Goal: Check status: Check status

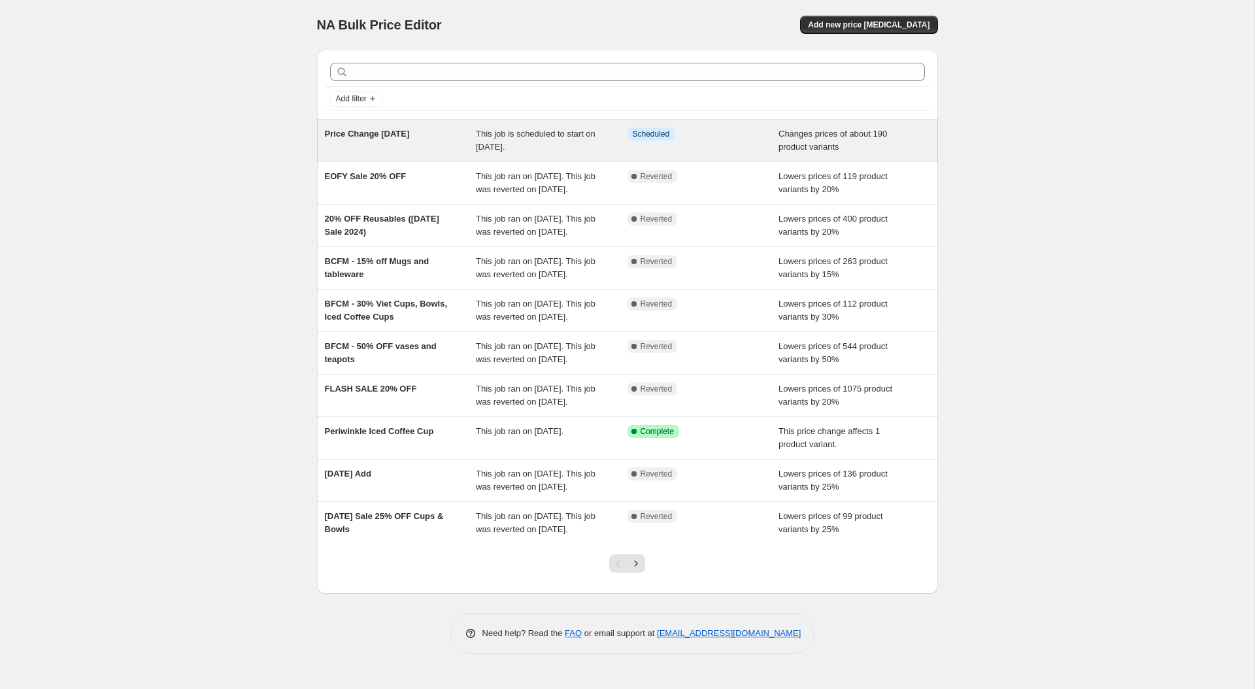
click at [410, 134] on span "Price Change [DATE]" at bounding box center [367, 134] width 85 height 10
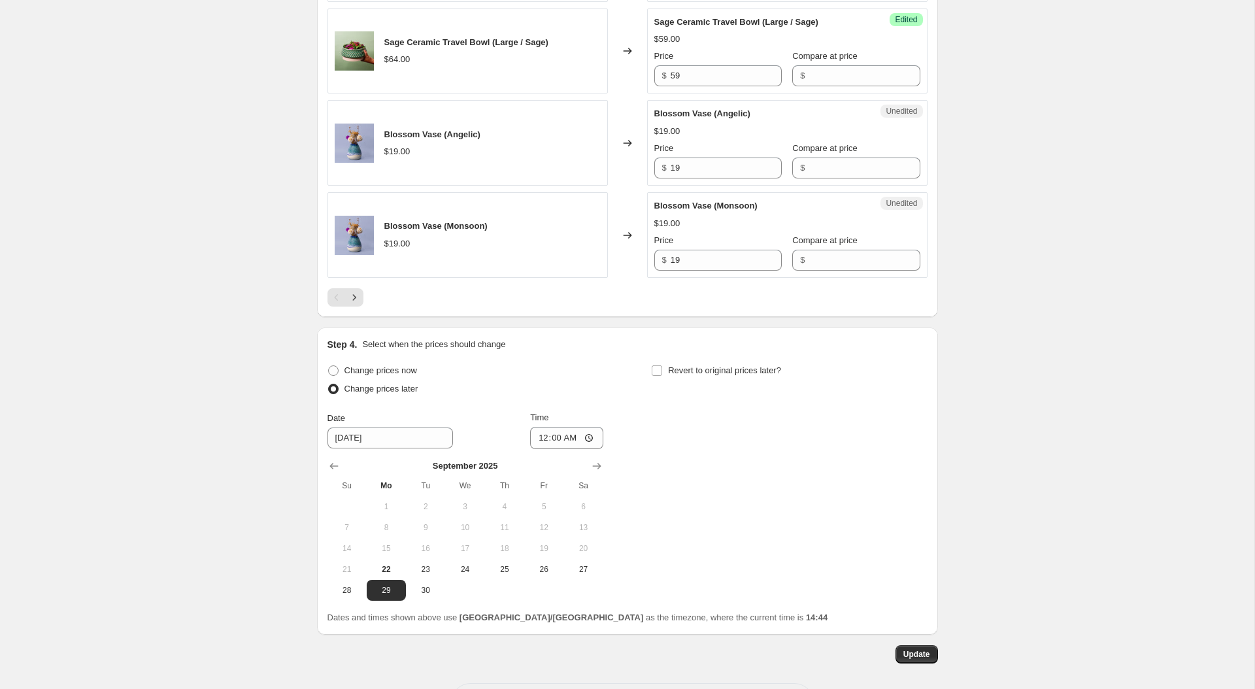
scroll to position [2517, 0]
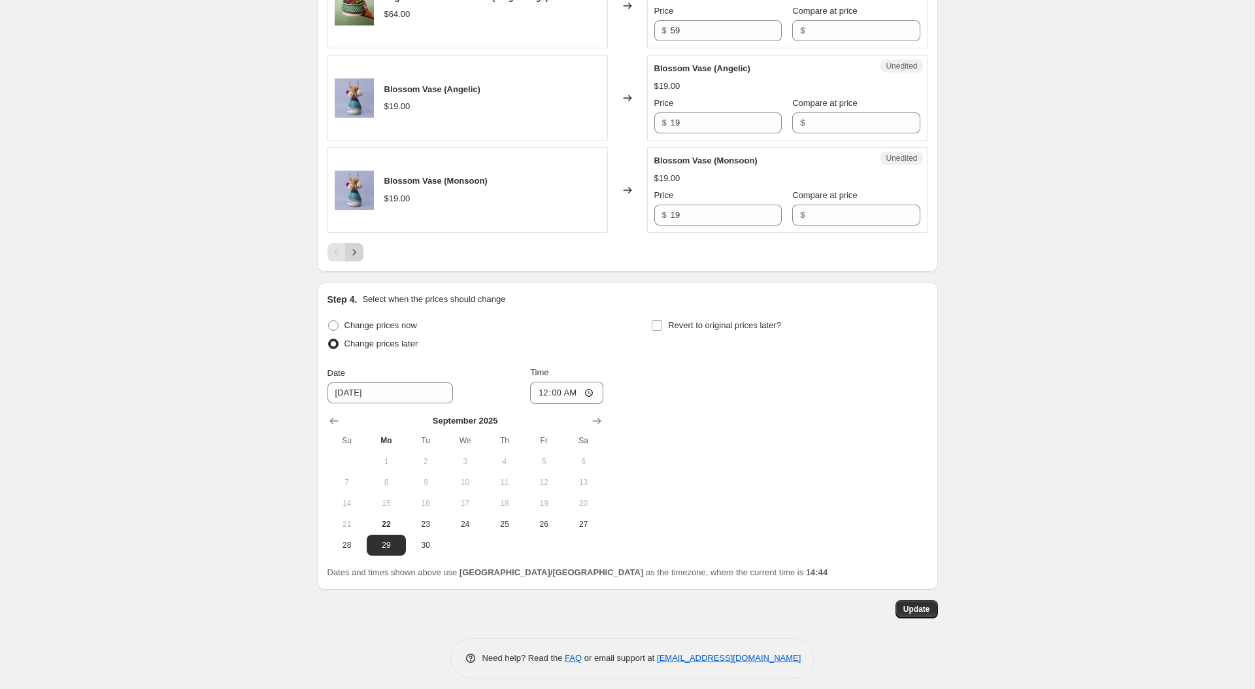
click at [357, 246] on icon "Next" at bounding box center [354, 252] width 13 height 13
click at [352, 248] on icon "Next" at bounding box center [354, 250] width 13 height 13
click at [355, 245] on icon "Next" at bounding box center [354, 250] width 13 height 13
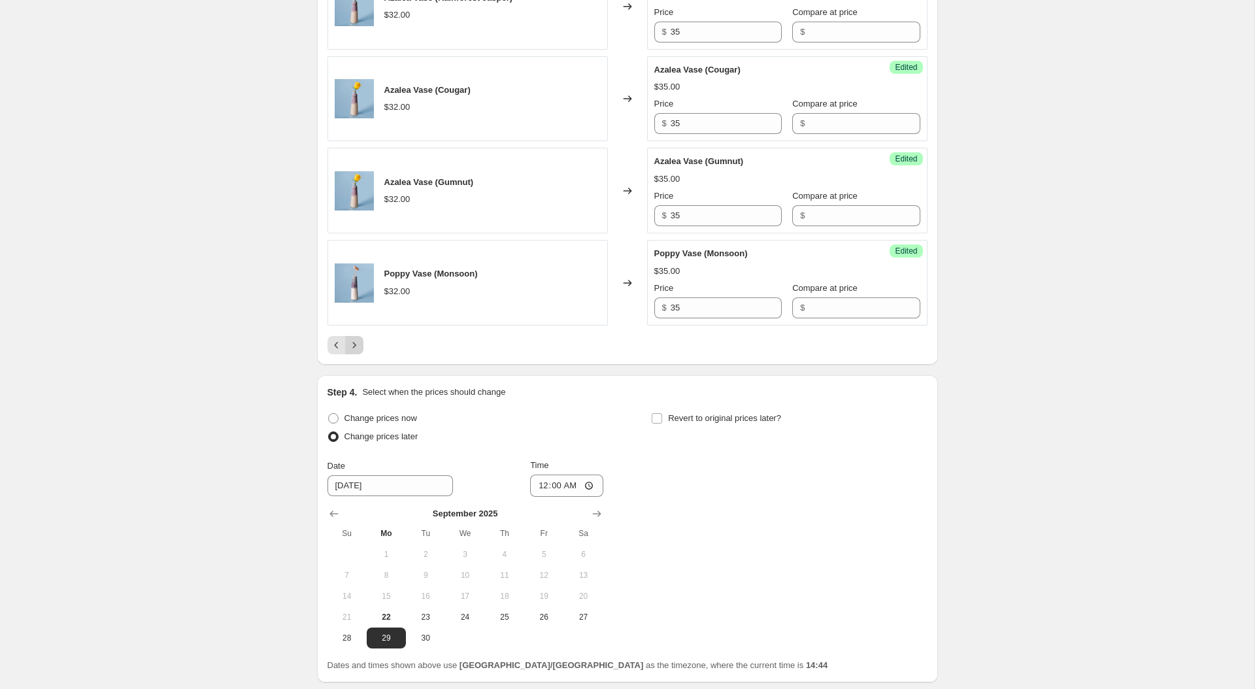
click at [350, 339] on icon "Next" at bounding box center [354, 345] width 13 height 13
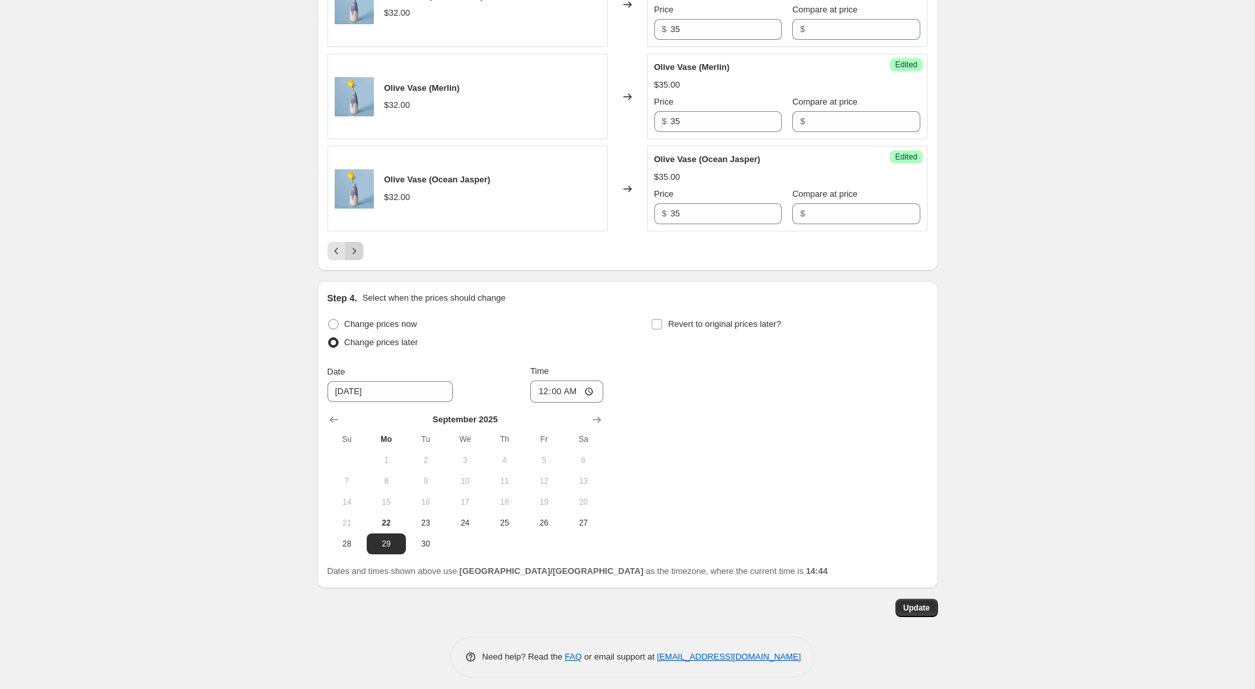
click at [361, 243] on button "Next" at bounding box center [354, 251] width 18 height 18
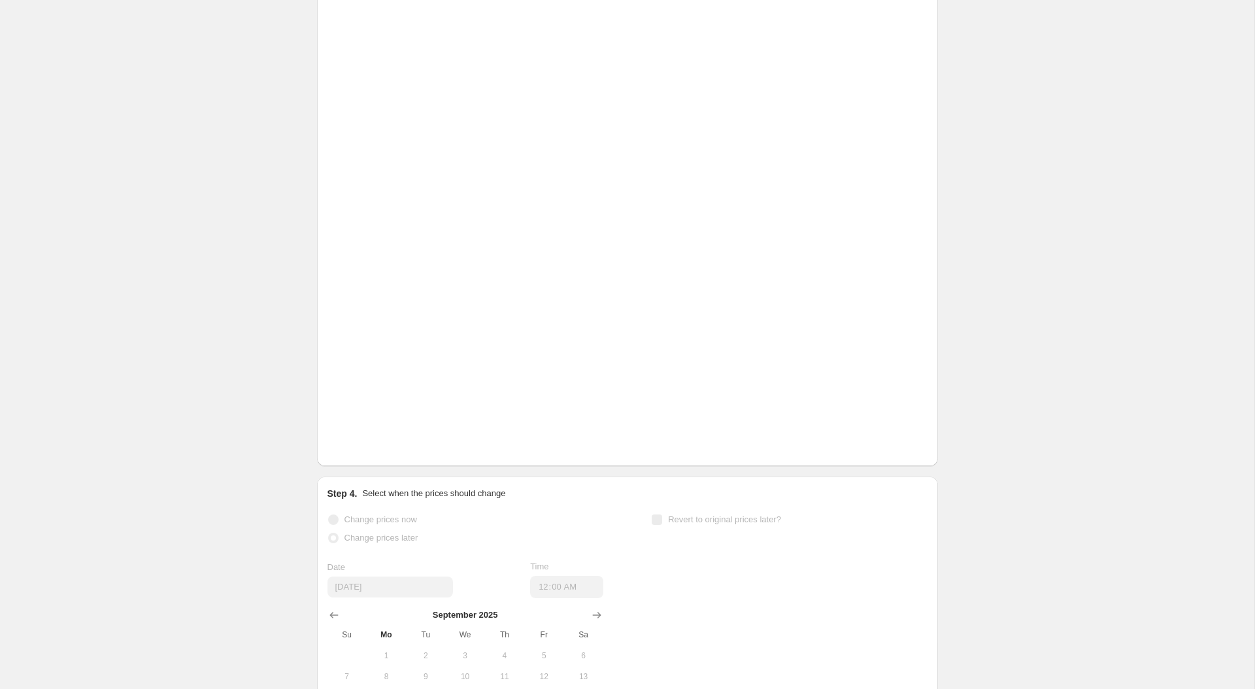
scroll to position [1915, 0]
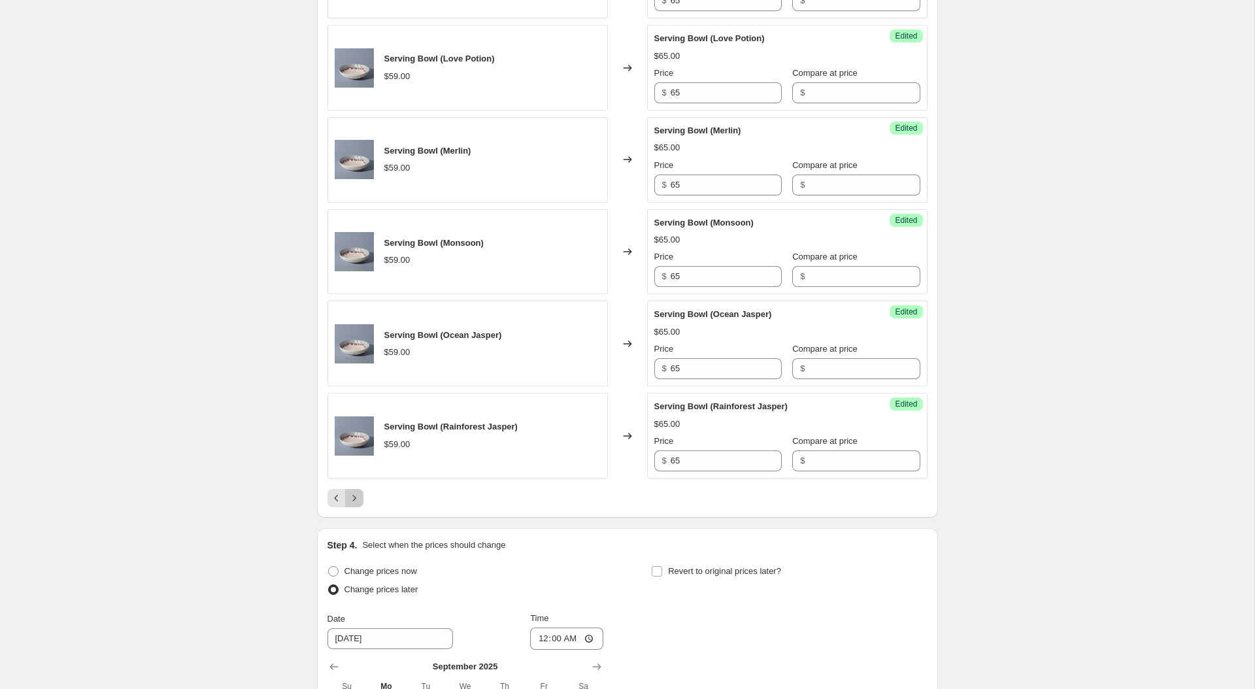
click at [354, 495] on icon "Next" at bounding box center [353, 498] width 3 height 6
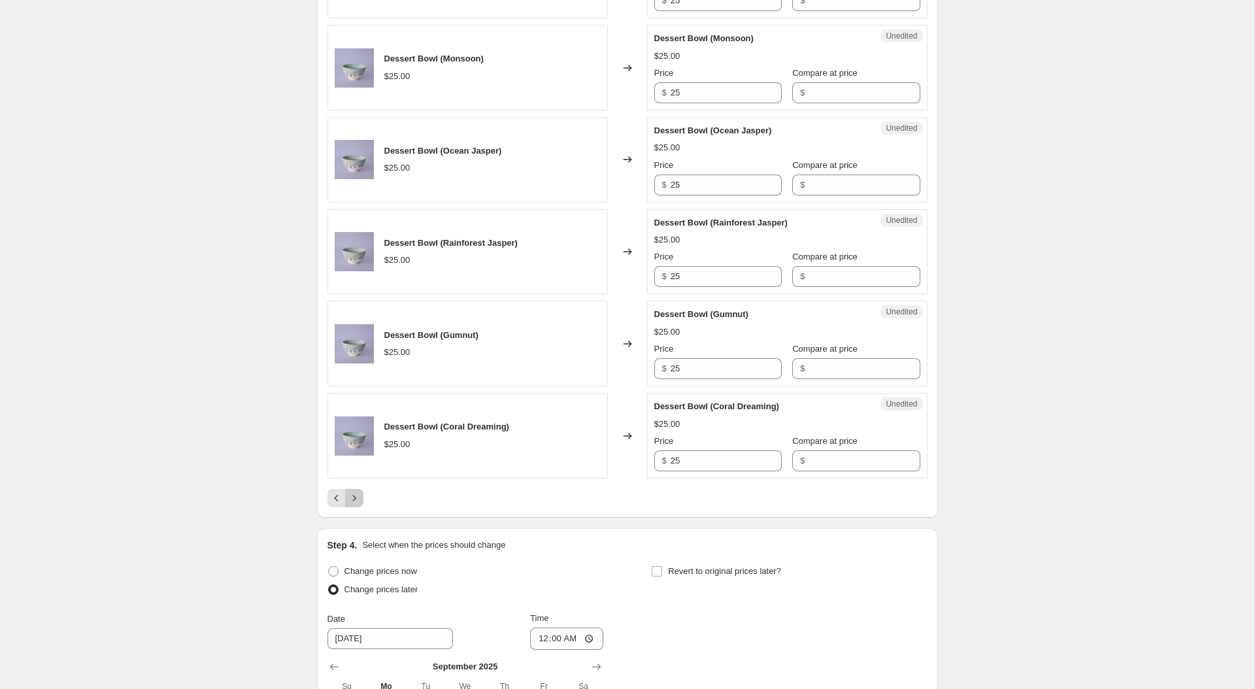
click at [354, 489] on button "Next" at bounding box center [354, 498] width 18 height 18
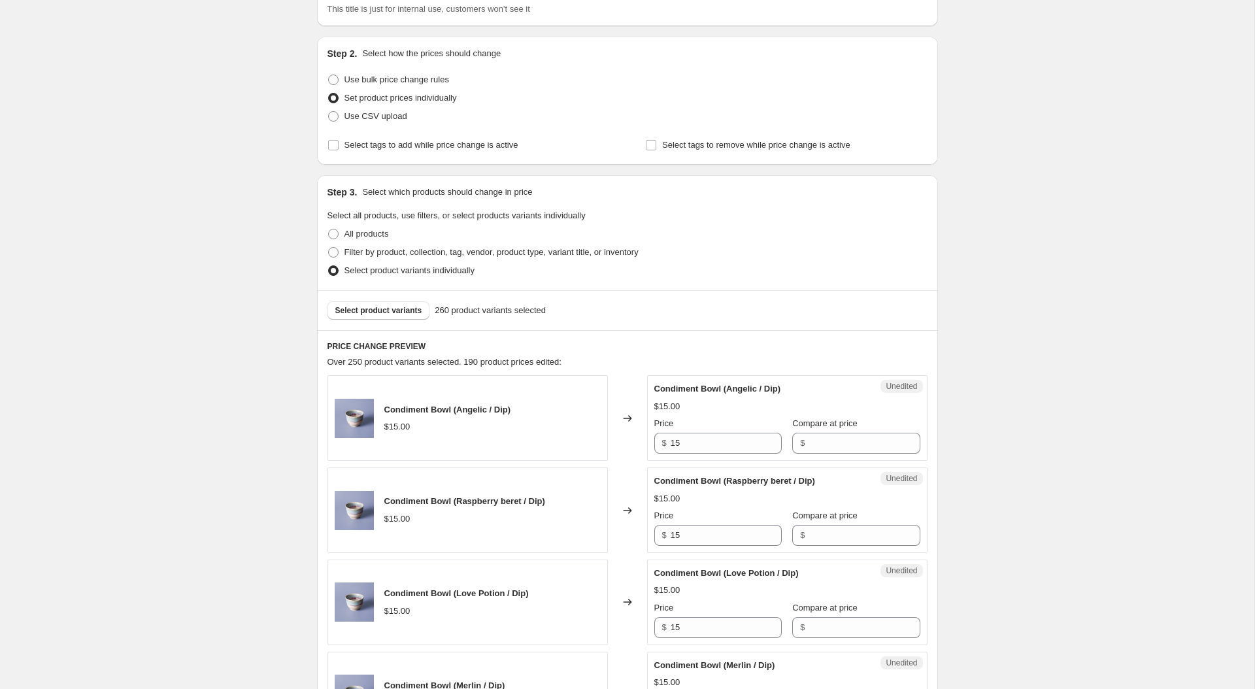
scroll to position [0, 0]
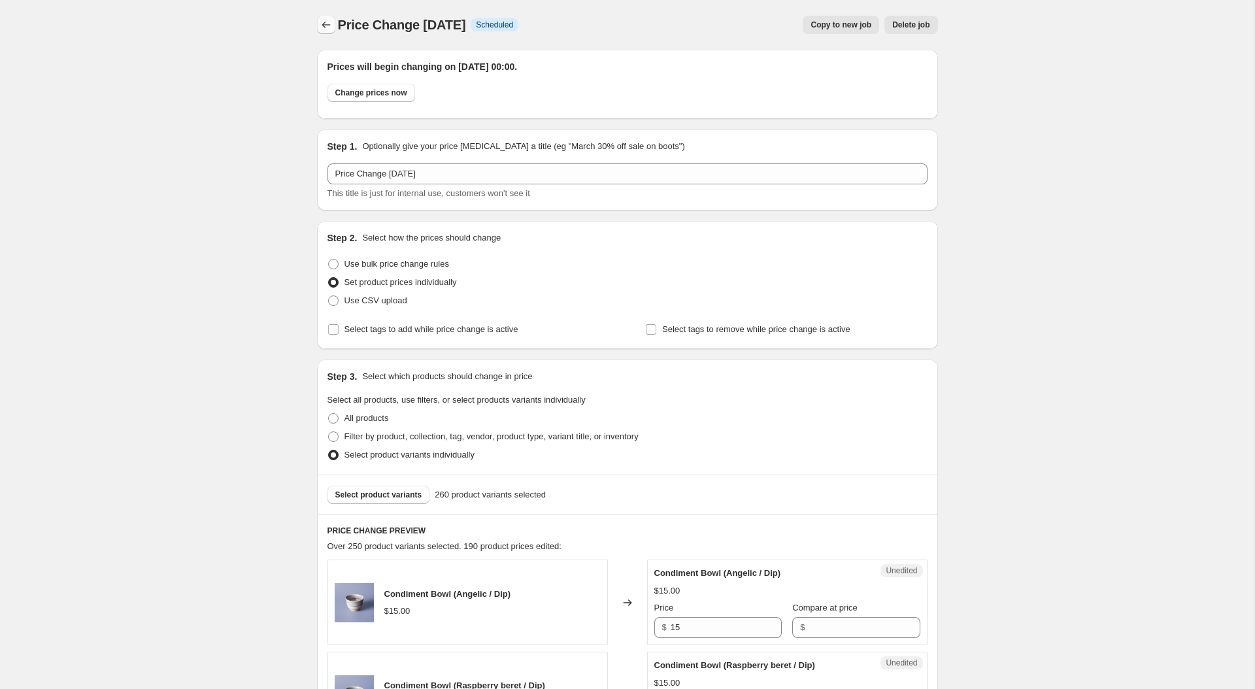
click at [331, 18] on icon "Price change jobs" at bounding box center [326, 24] width 13 height 13
